Goal: Task Accomplishment & Management: Use online tool/utility

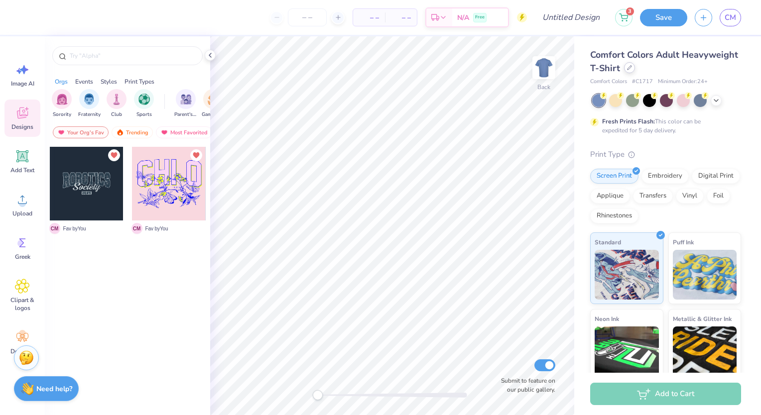
click at [635, 70] on div at bounding box center [629, 67] width 11 height 11
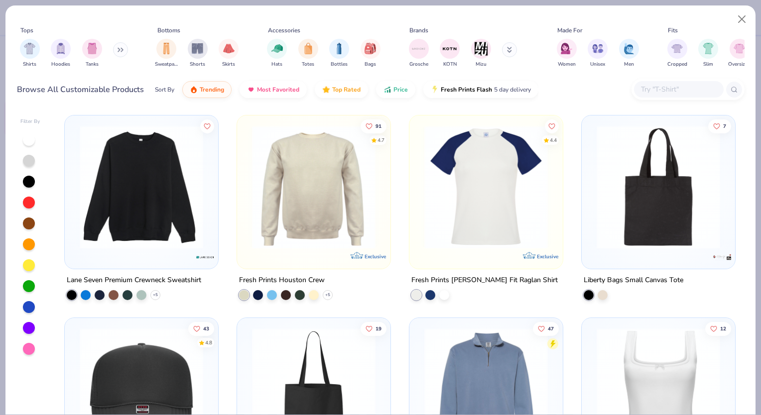
click at [679, 90] on input "text" at bounding box center [678, 89] width 77 height 11
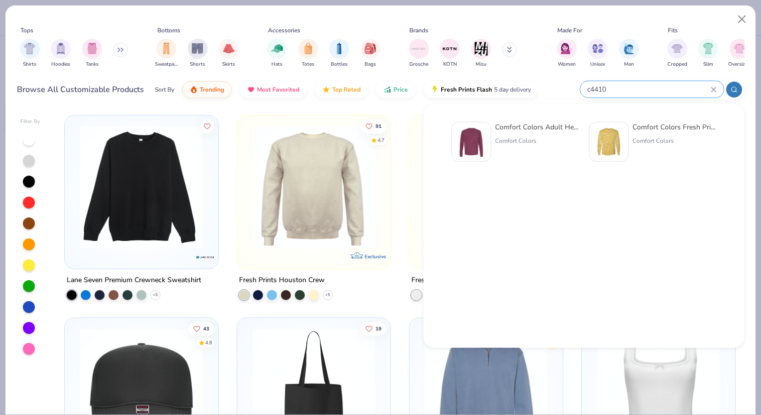
type input "c4410"
click at [452, 146] on div at bounding box center [471, 142] width 40 height 40
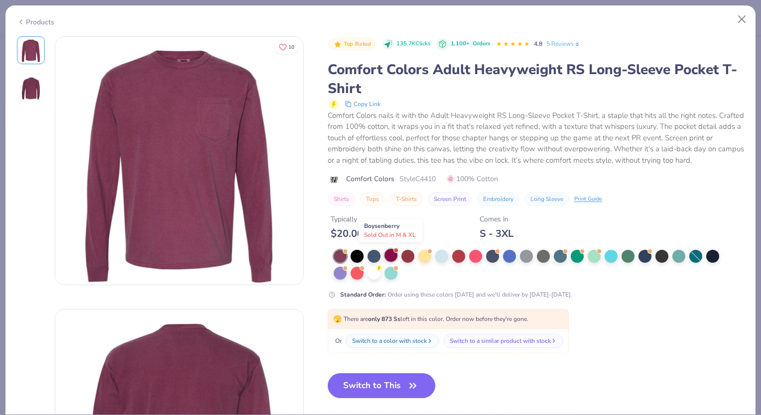
click at [395, 254] on div at bounding box center [390, 255] width 13 height 13
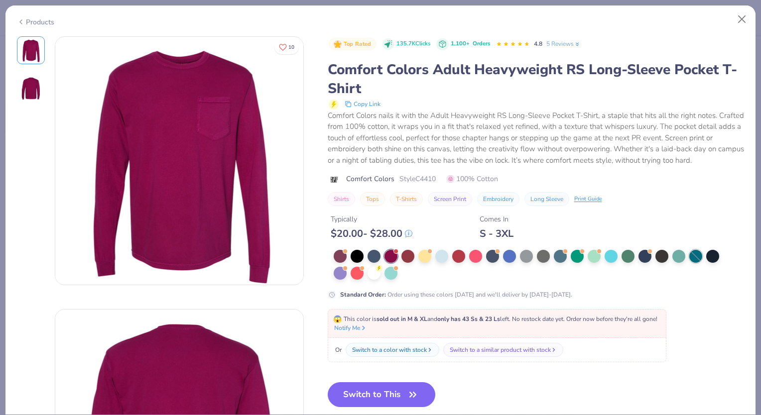
click at [695, 260] on div at bounding box center [695, 256] width 13 height 13
click at [345, 254] on div at bounding box center [340, 255] width 13 height 13
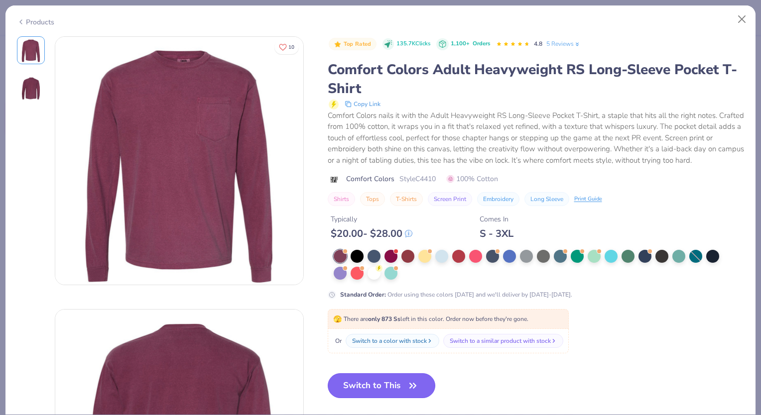
click at [390, 382] on button "Switch to This" at bounding box center [382, 386] width 108 height 25
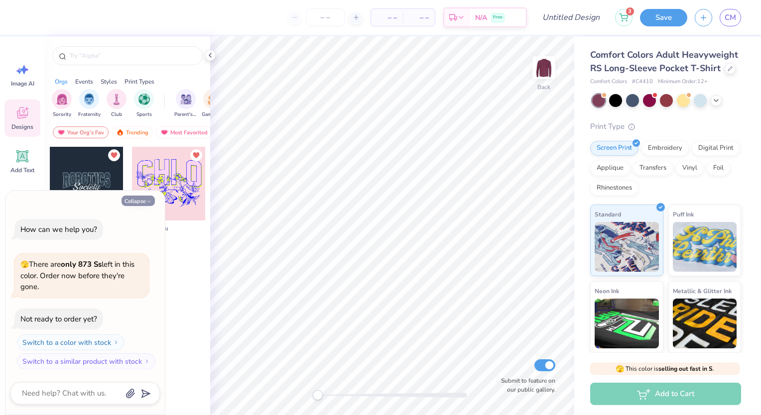
click at [145, 203] on button "Collapse" at bounding box center [138, 201] width 33 height 10
type textarea "x"
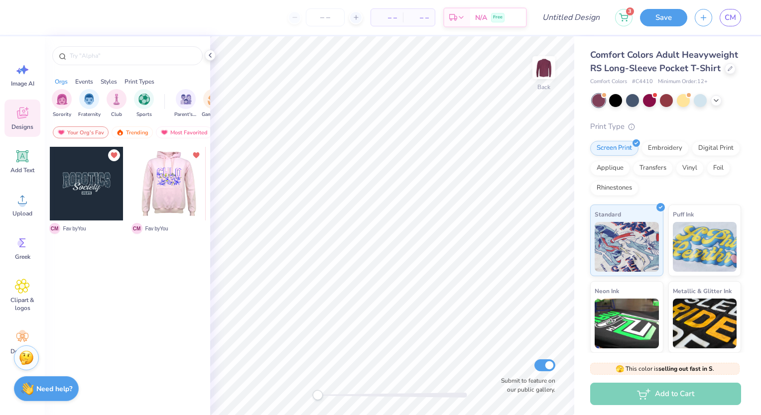
click at [149, 206] on div at bounding box center [168, 184] width 74 height 74
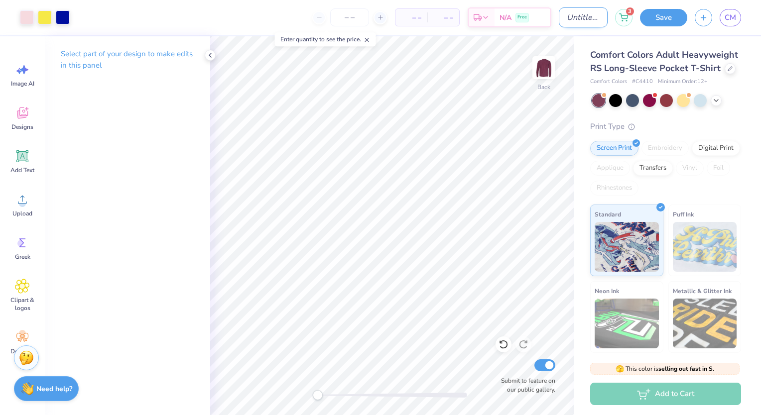
drag, startPoint x: 570, startPoint y: 14, endPoint x: 572, endPoint y: 22, distance: 8.2
click at [570, 14] on input "Design Title" at bounding box center [583, 17] width 49 height 20
type input "[PERSON_NAME] Test Design DT"
click at [671, 21] on button "Save" at bounding box center [663, 15] width 47 height 17
click at [369, 38] on icon at bounding box center [367, 39] width 7 height 7
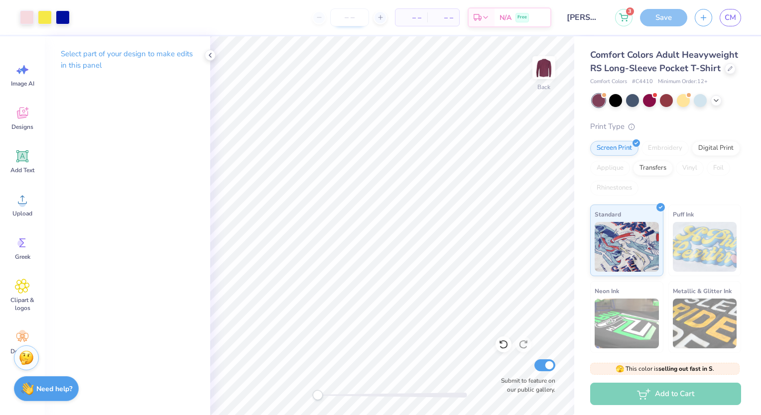
click at [350, 20] on input "number" at bounding box center [349, 17] width 39 height 18
type input "12"
click at [659, 25] on div "Save" at bounding box center [663, 17] width 47 height 17
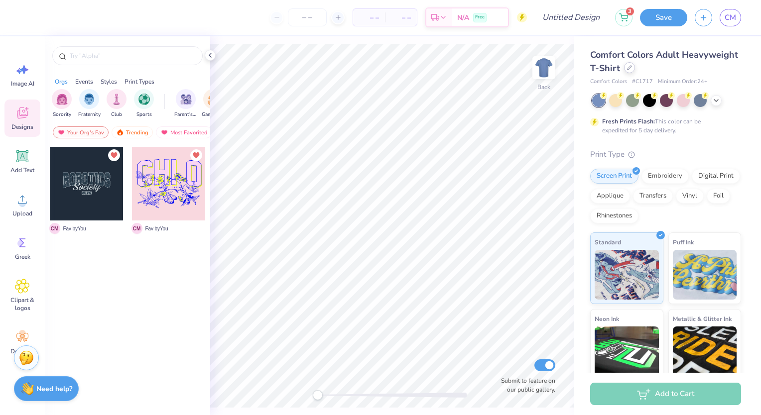
click at [635, 73] on div at bounding box center [629, 67] width 11 height 11
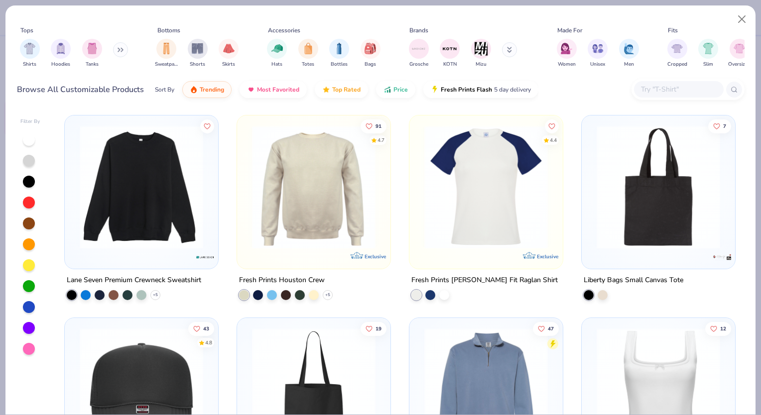
click at [663, 91] on input "text" at bounding box center [678, 89] width 77 height 11
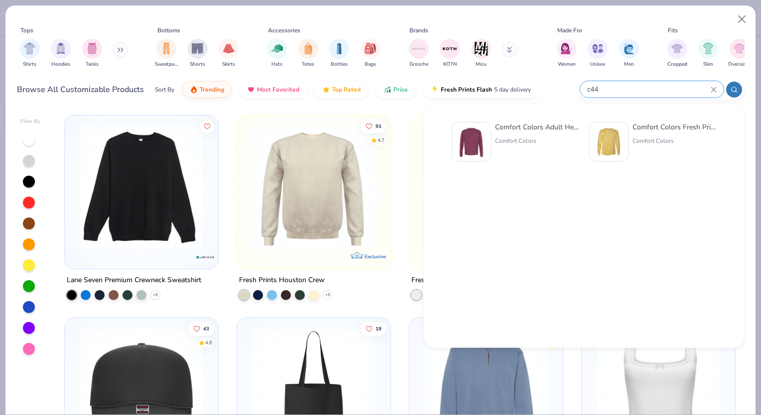
type input "c44"
click at [471, 133] on img at bounding box center [471, 142] width 31 height 31
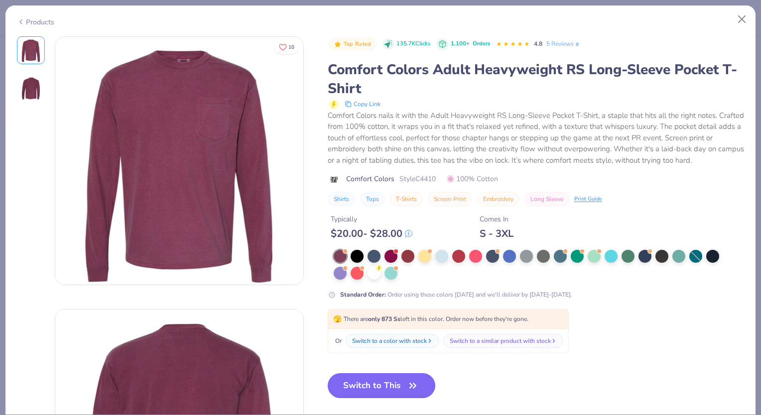
click at [384, 385] on button "Switch to This" at bounding box center [382, 386] width 108 height 25
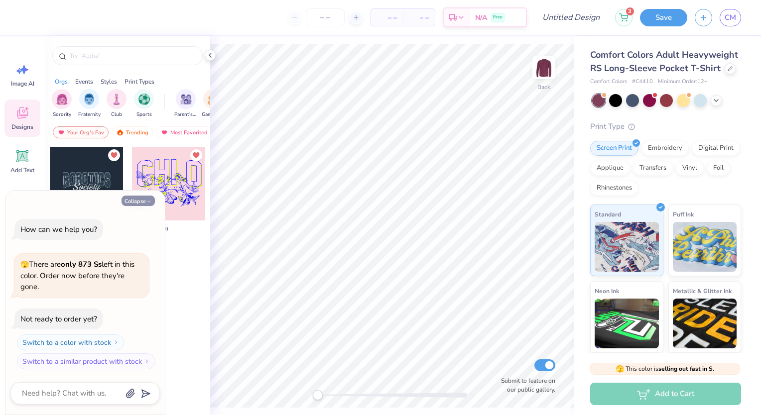
click at [144, 204] on button "Collapse" at bounding box center [138, 201] width 33 height 10
type textarea "x"
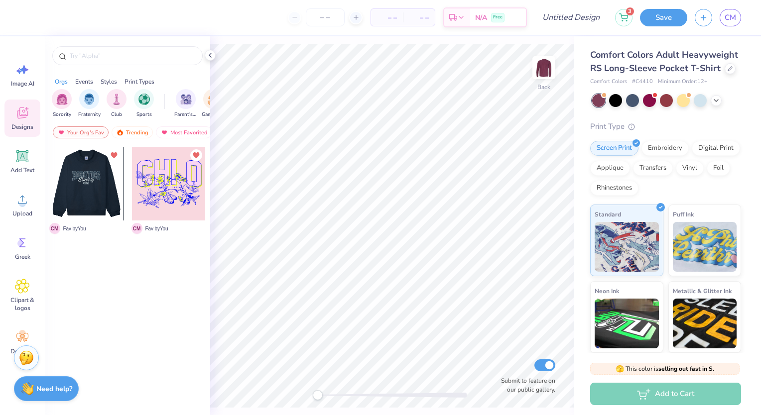
click at [104, 200] on div at bounding box center [86, 184] width 74 height 74
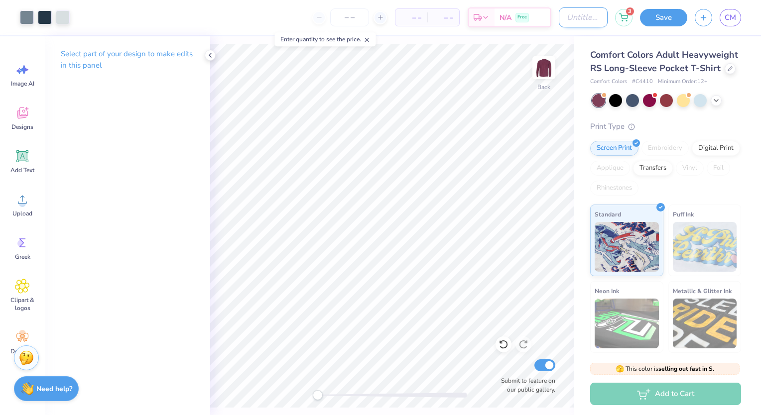
click at [591, 24] on input "Design Title" at bounding box center [583, 17] width 49 height 20
type input "[PERSON_NAME] Test Design DT"
click at [360, 19] on input "number" at bounding box center [349, 17] width 39 height 18
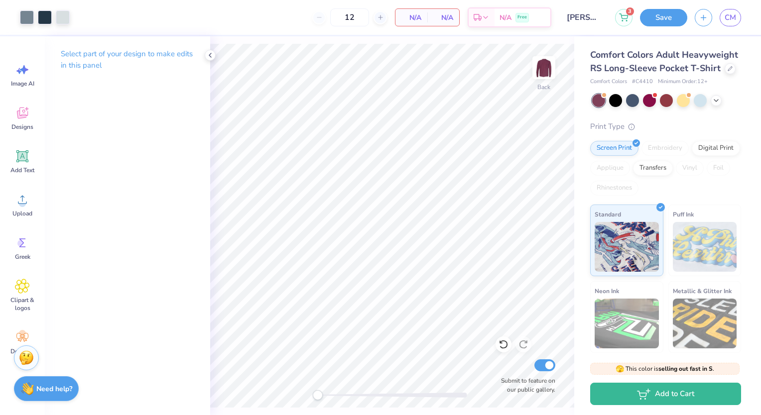
type input "12"
click at [647, 20] on button "Save" at bounding box center [663, 15] width 47 height 17
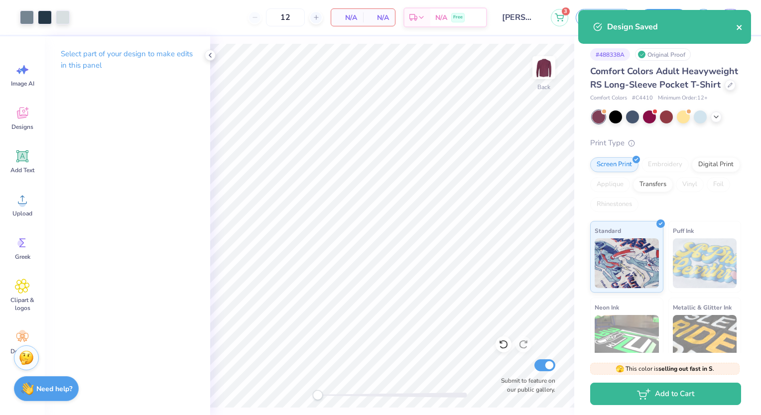
click at [736, 27] on icon "close" at bounding box center [739, 27] width 7 height 8
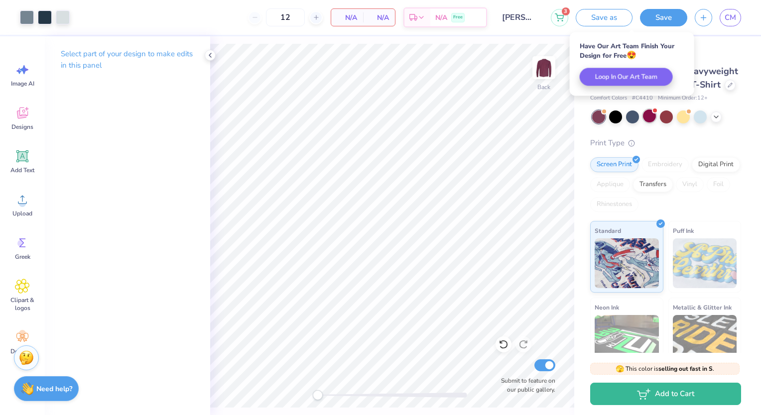
click at [649, 123] on div at bounding box center [649, 116] width 13 height 13
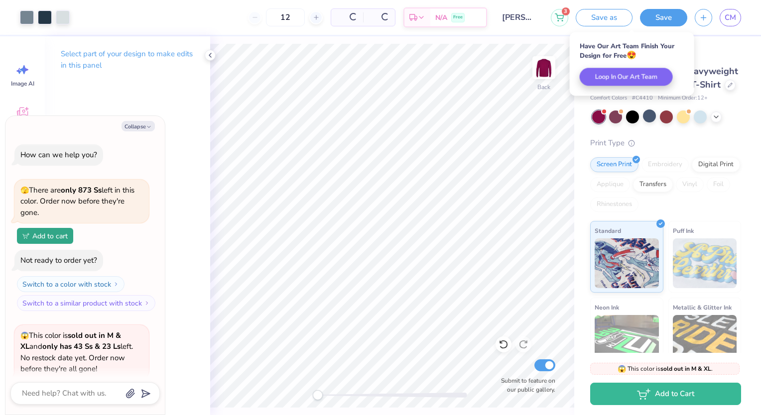
scroll to position [98, 0]
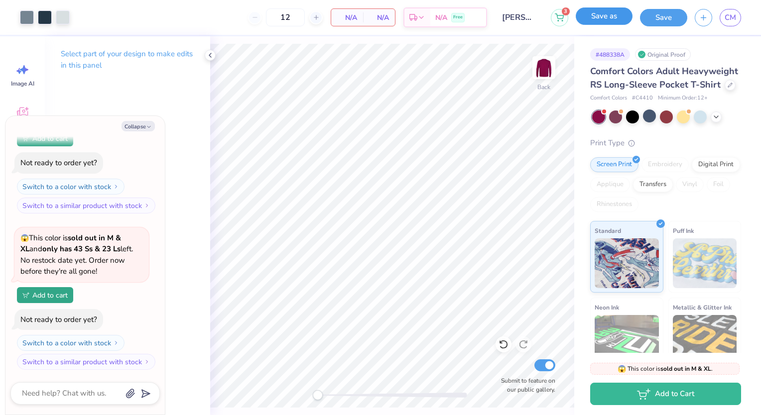
click at [606, 19] on button "Save as" at bounding box center [604, 15] width 57 height 17
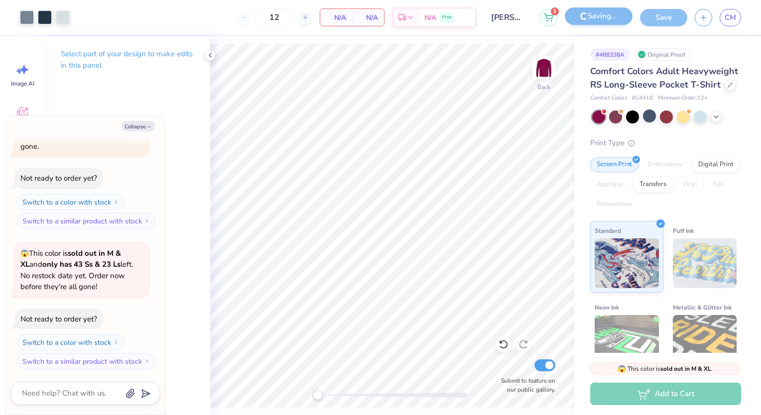
scroll to position [66, 0]
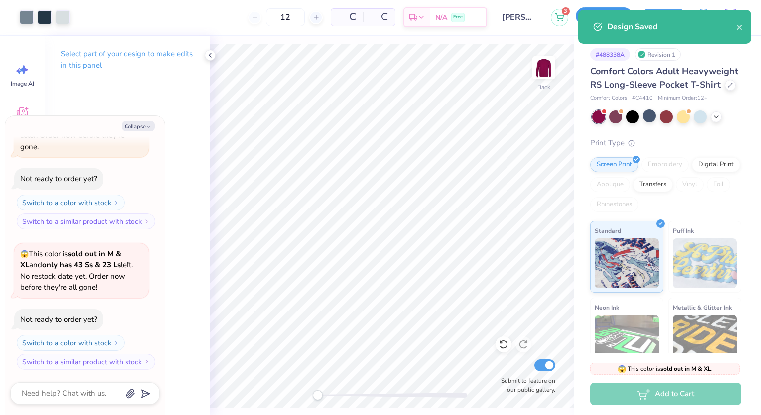
scroll to position [98, 0]
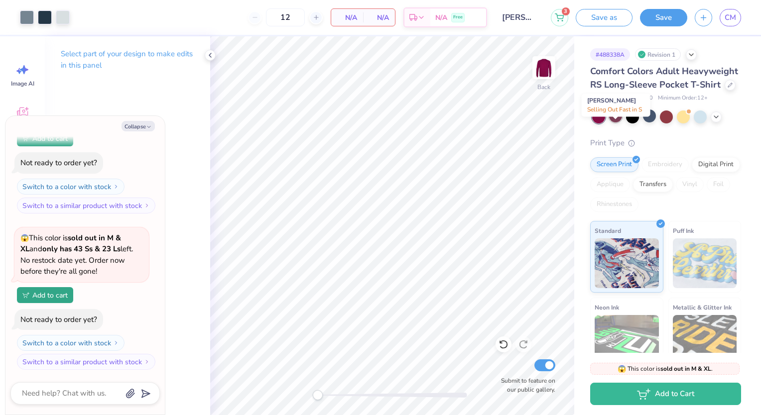
click at [617, 123] on div at bounding box center [615, 116] width 13 height 13
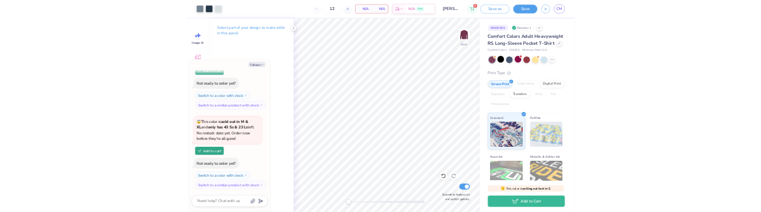
scroll to position [243, 0]
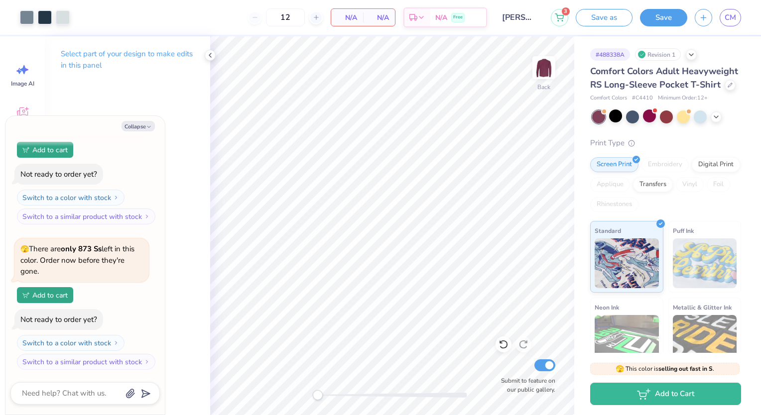
click at [660, 92] on div "Comfort Colors Adult Heavyweight RS Long-Sleeve Pocket T-Shirt" at bounding box center [665, 78] width 151 height 27
click at [728, 87] on icon at bounding box center [730, 84] width 5 height 5
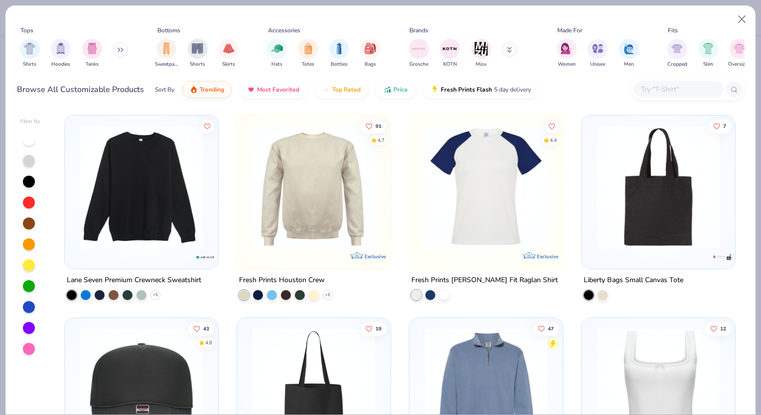
type textarea "x"
click at [655, 86] on input "text" at bounding box center [678, 89] width 77 height 11
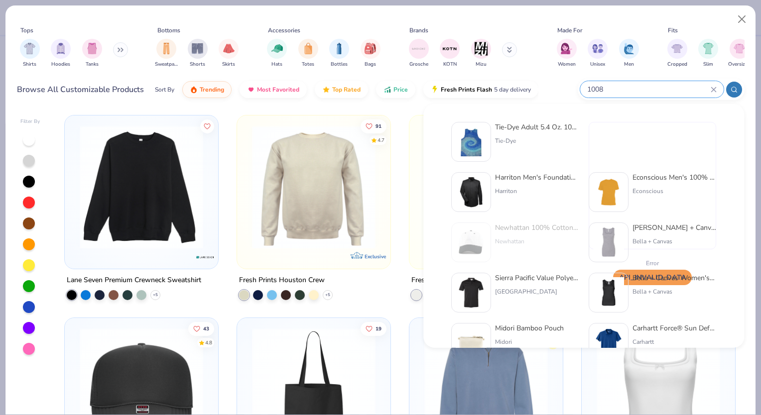
type input "1008"
click at [484, 144] on img at bounding box center [471, 142] width 31 height 31
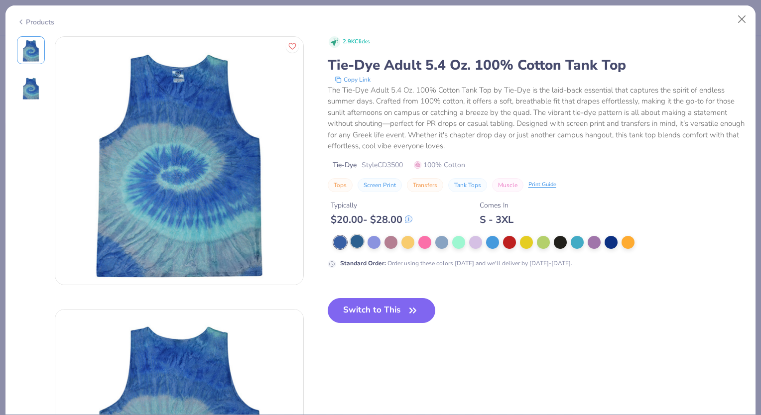
click at [359, 247] on div at bounding box center [357, 241] width 13 height 13
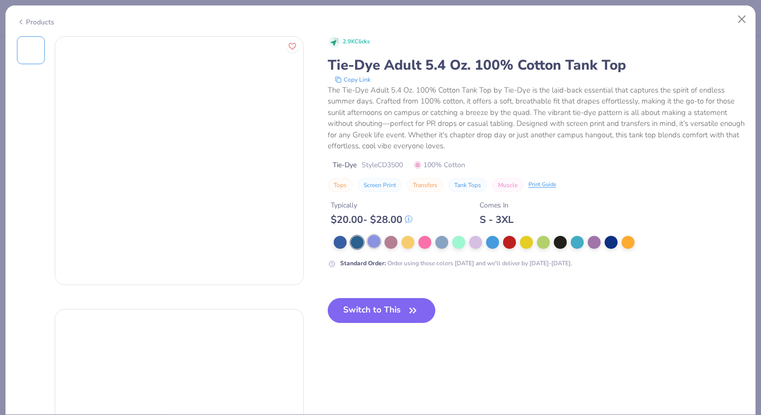
click at [373, 241] on div at bounding box center [374, 241] width 13 height 13
click at [390, 239] on div at bounding box center [390, 241] width 13 height 13
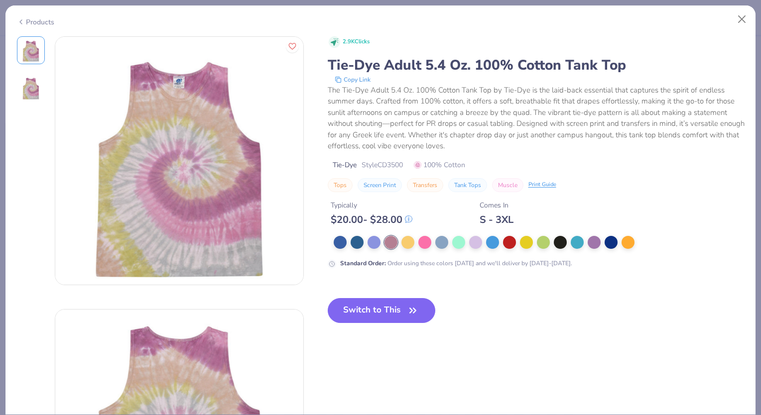
click at [27, 21] on div "Products" at bounding box center [35, 22] width 37 height 10
type textarea "x"
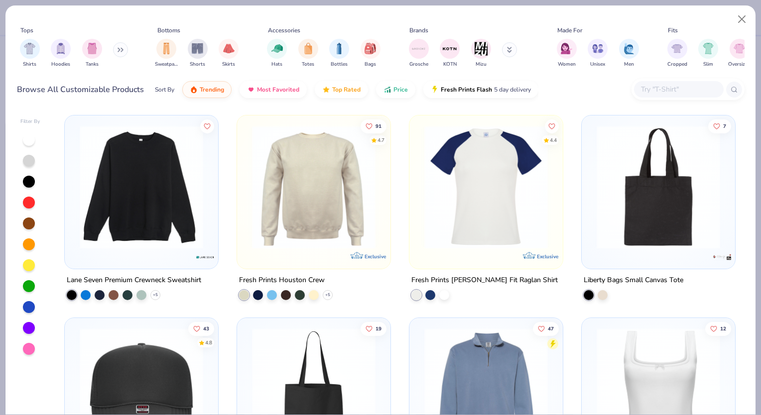
click at [654, 93] on input "text" at bounding box center [678, 89] width 77 height 11
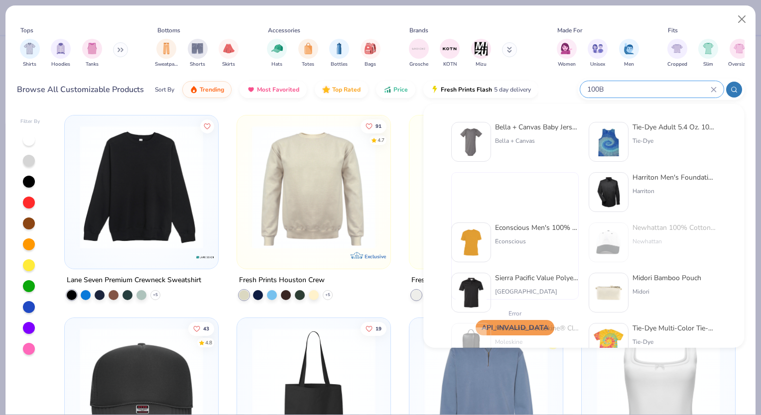
type input "100B"
click at [475, 136] on img at bounding box center [471, 142] width 31 height 31
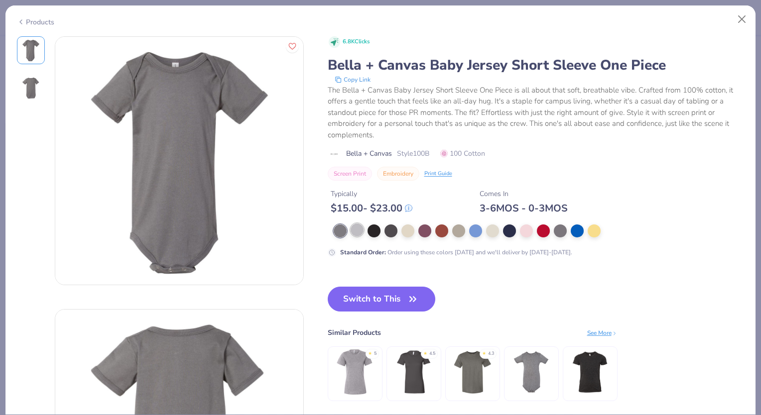
click at [360, 231] on div at bounding box center [357, 230] width 13 height 13
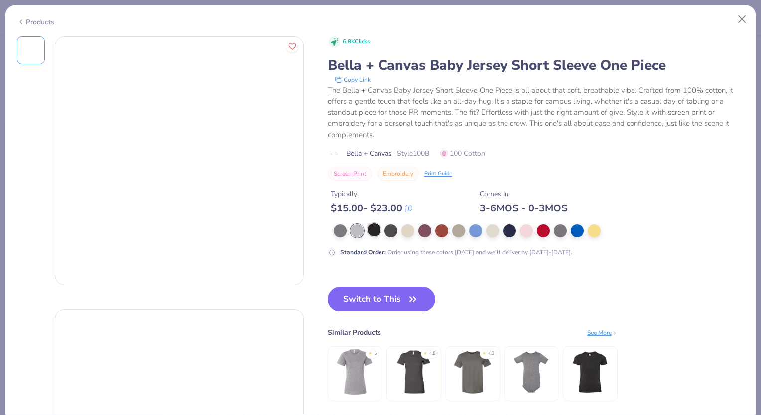
click at [376, 231] on div at bounding box center [374, 230] width 13 height 13
click at [389, 231] on div at bounding box center [390, 230] width 13 height 13
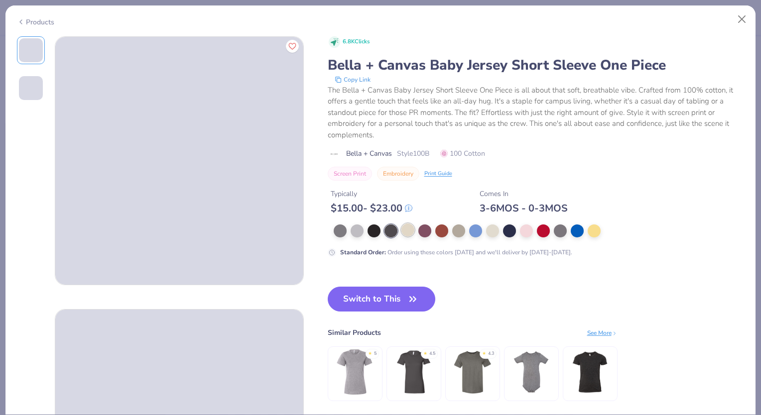
click at [402, 232] on div at bounding box center [407, 230] width 13 height 13
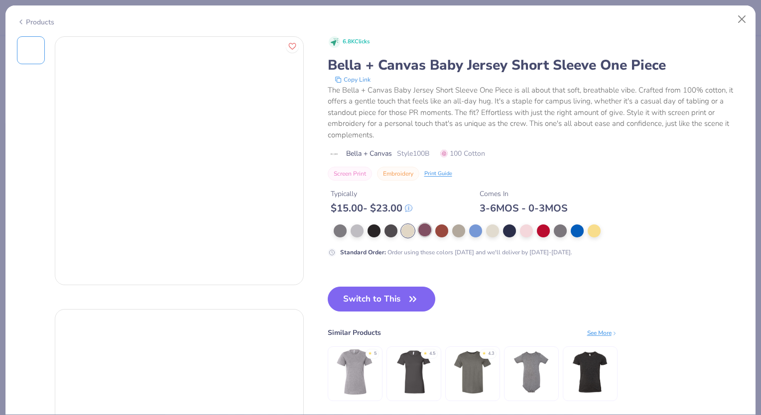
click at [425, 232] on div at bounding box center [424, 230] width 13 height 13
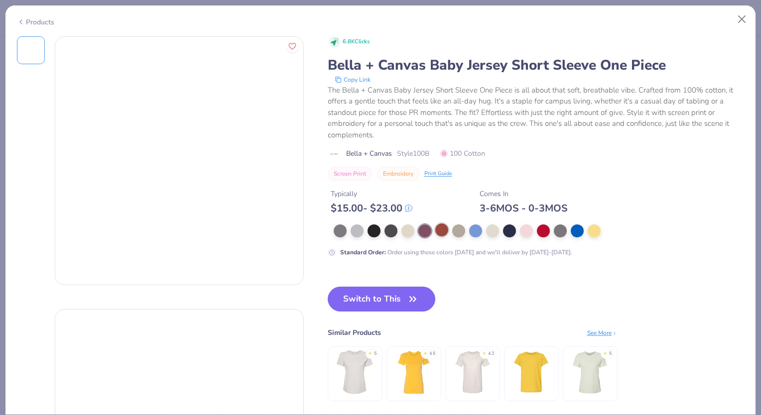
click at [446, 232] on div at bounding box center [441, 230] width 13 height 13
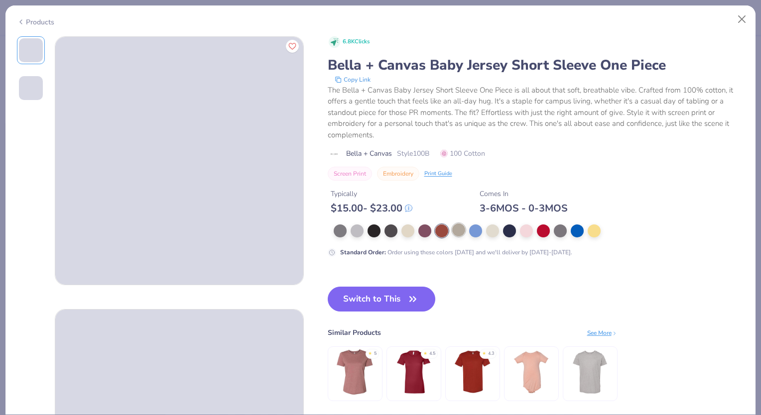
click at [461, 233] on div at bounding box center [458, 230] width 13 height 13
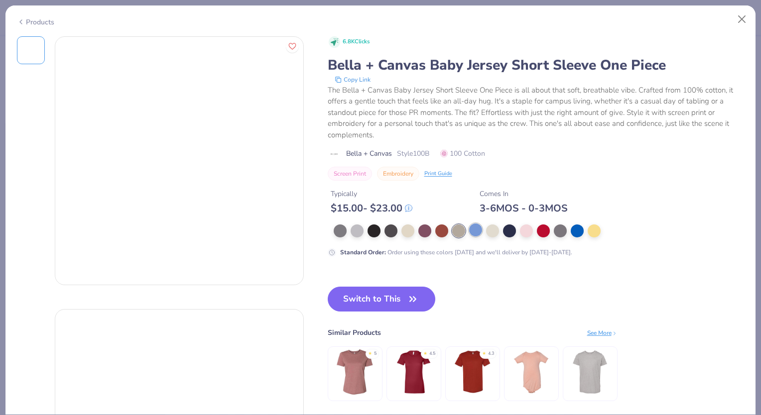
click at [476, 233] on div at bounding box center [475, 230] width 13 height 13
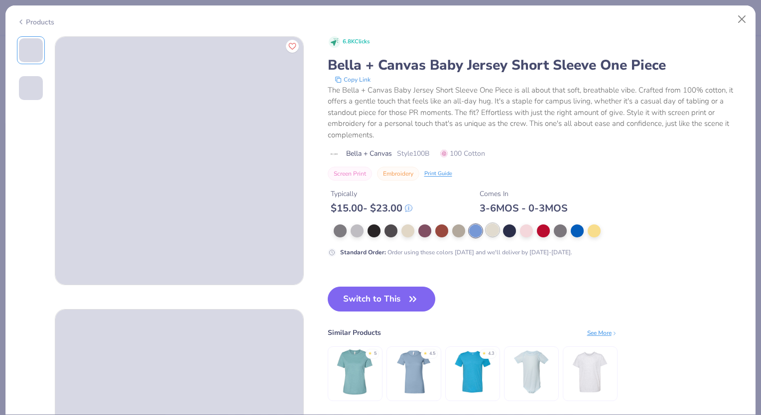
click at [497, 233] on div at bounding box center [492, 230] width 13 height 13
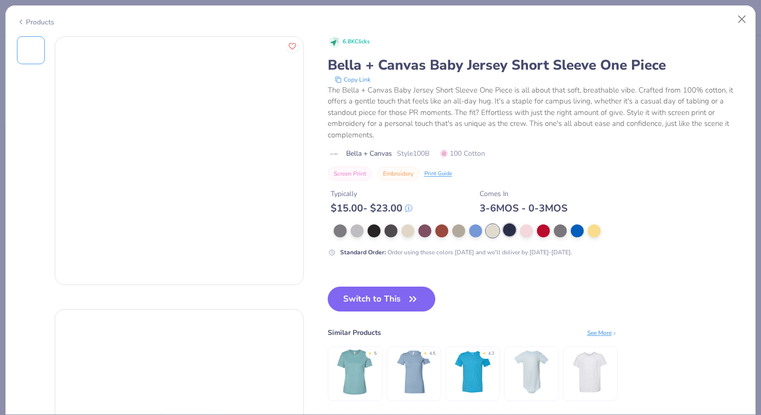
click at [511, 232] on div at bounding box center [509, 230] width 13 height 13
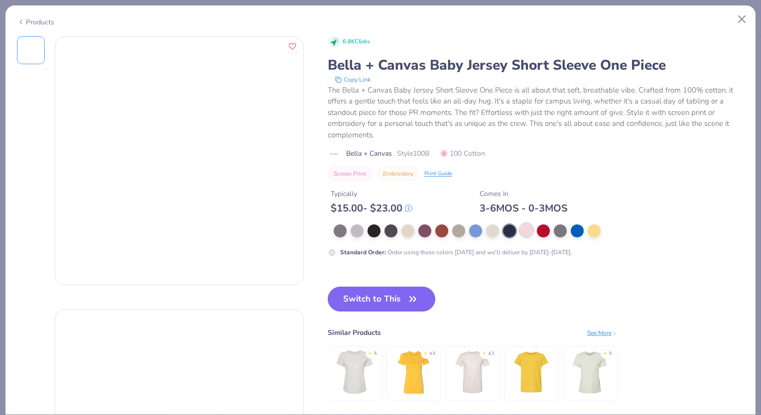
click at [532, 232] on div at bounding box center [526, 230] width 13 height 13
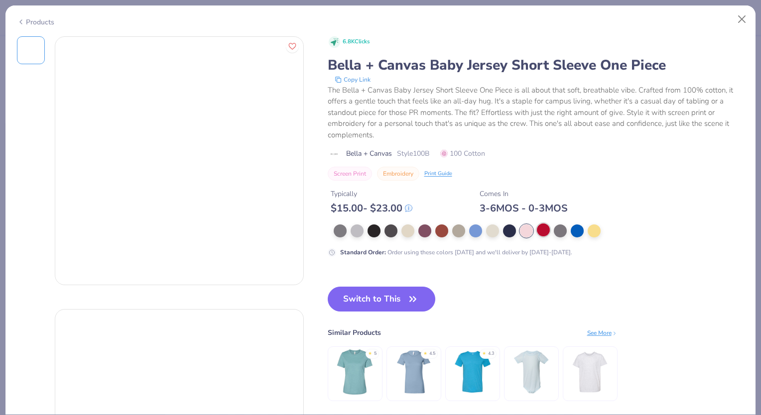
click at [550, 232] on div at bounding box center [543, 230] width 13 height 13
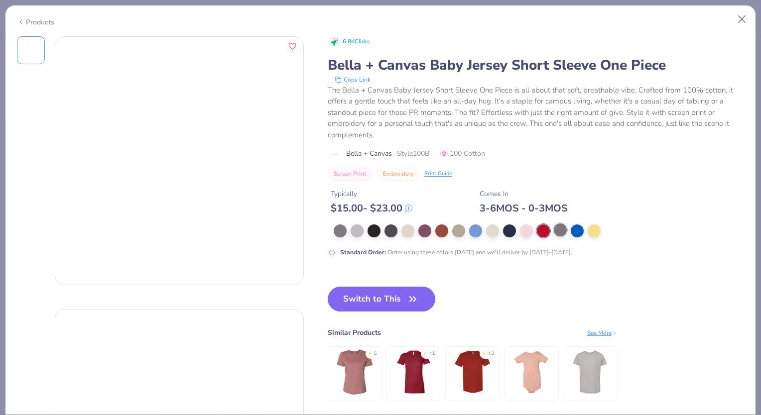
click at [563, 232] on div at bounding box center [560, 230] width 13 height 13
click at [575, 232] on div at bounding box center [577, 230] width 13 height 13
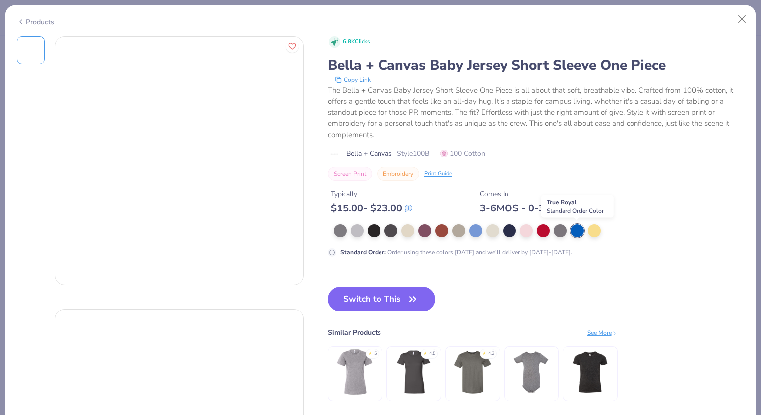
click at [585, 233] on div at bounding box center [530, 231] width 392 height 13
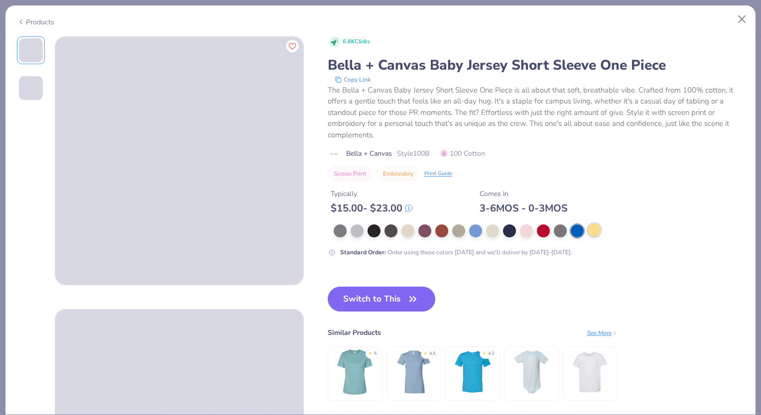
click at [598, 233] on div at bounding box center [594, 230] width 13 height 13
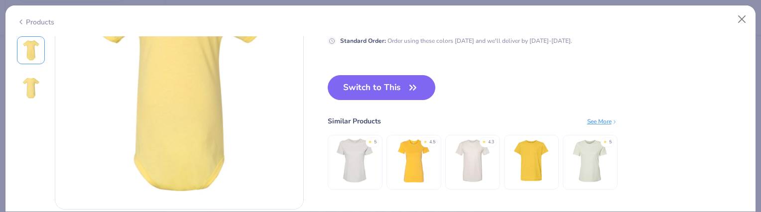
scroll to position [249, 0]
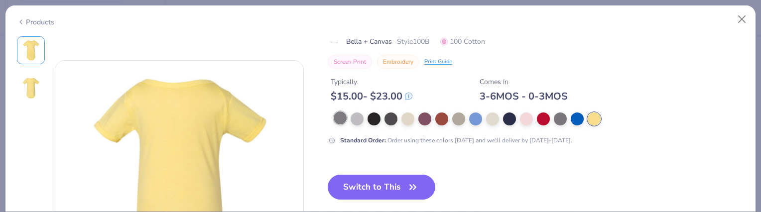
click at [341, 120] on div at bounding box center [340, 118] width 13 height 13
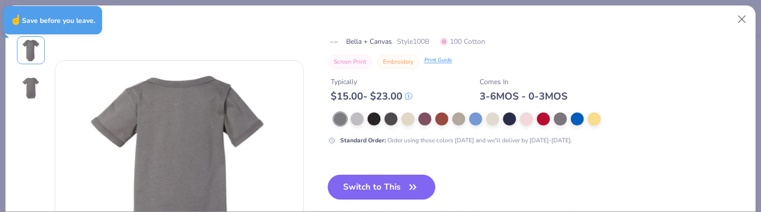
type textarea "x"
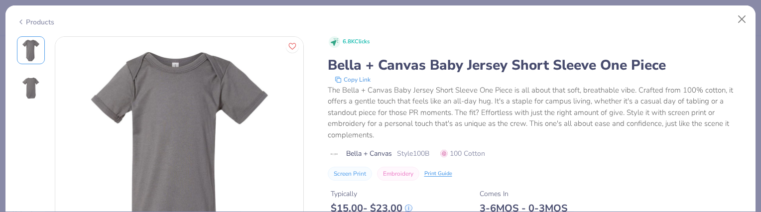
type input "[PERSON_NAME] Test Design DT"
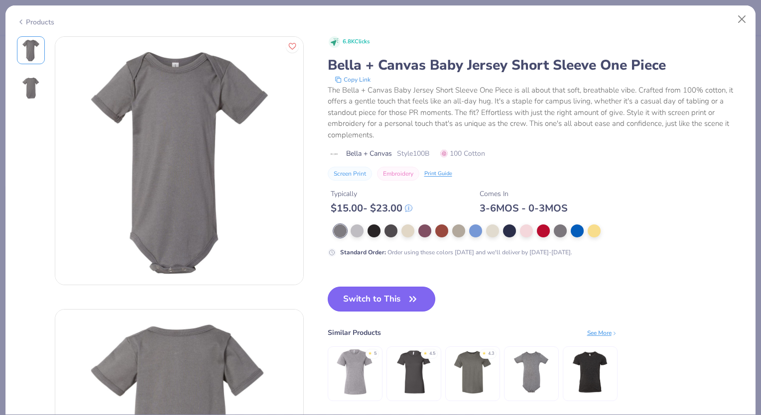
click at [410, 212] on icon "button" at bounding box center [413, 299] width 6 height 4
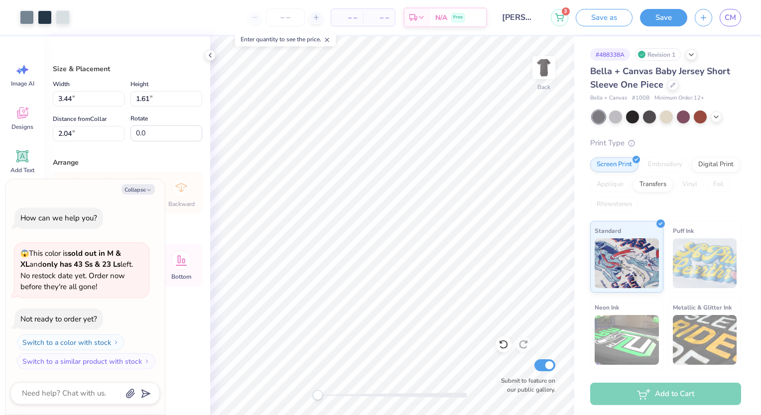
type textarea "x"
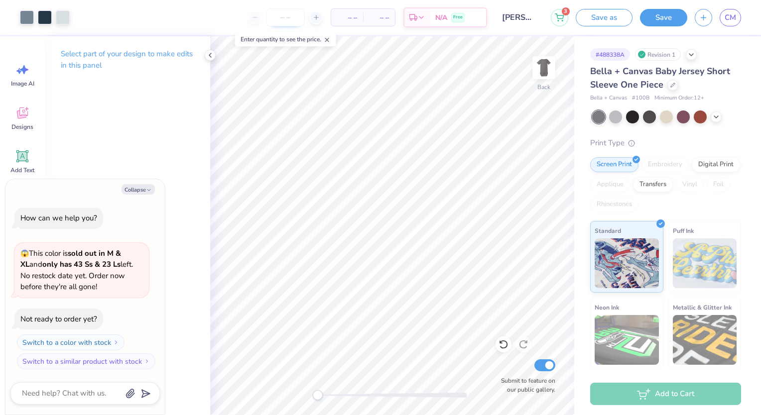
click at [295, 15] on input "number" at bounding box center [285, 17] width 39 height 18
type input "12"
type textarea "x"
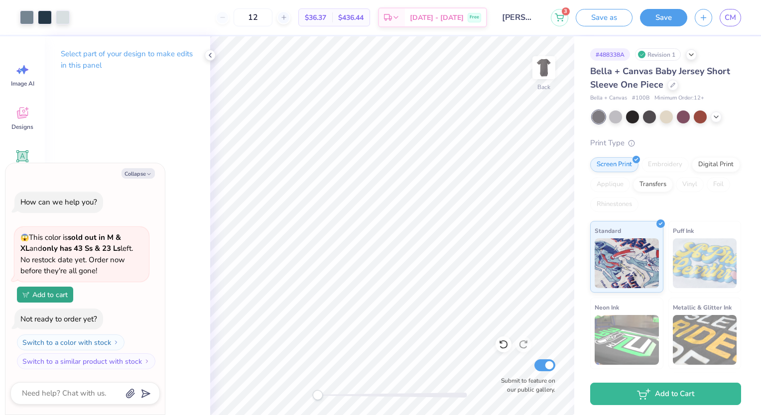
type input "12"
click at [614, 116] on div at bounding box center [615, 116] width 13 height 13
click at [601, 119] on div at bounding box center [598, 117] width 13 height 13
click at [614, 117] on div at bounding box center [615, 116] width 13 height 13
click at [615, 16] on button "Save as" at bounding box center [604, 15] width 57 height 17
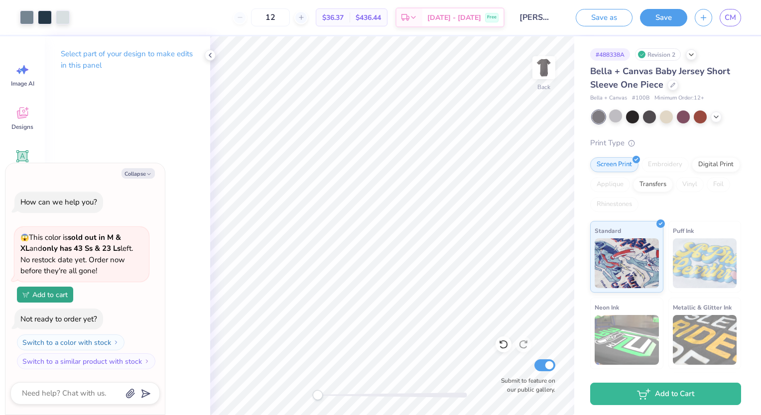
type textarea "x"
